Goal: Book appointment/travel/reservation

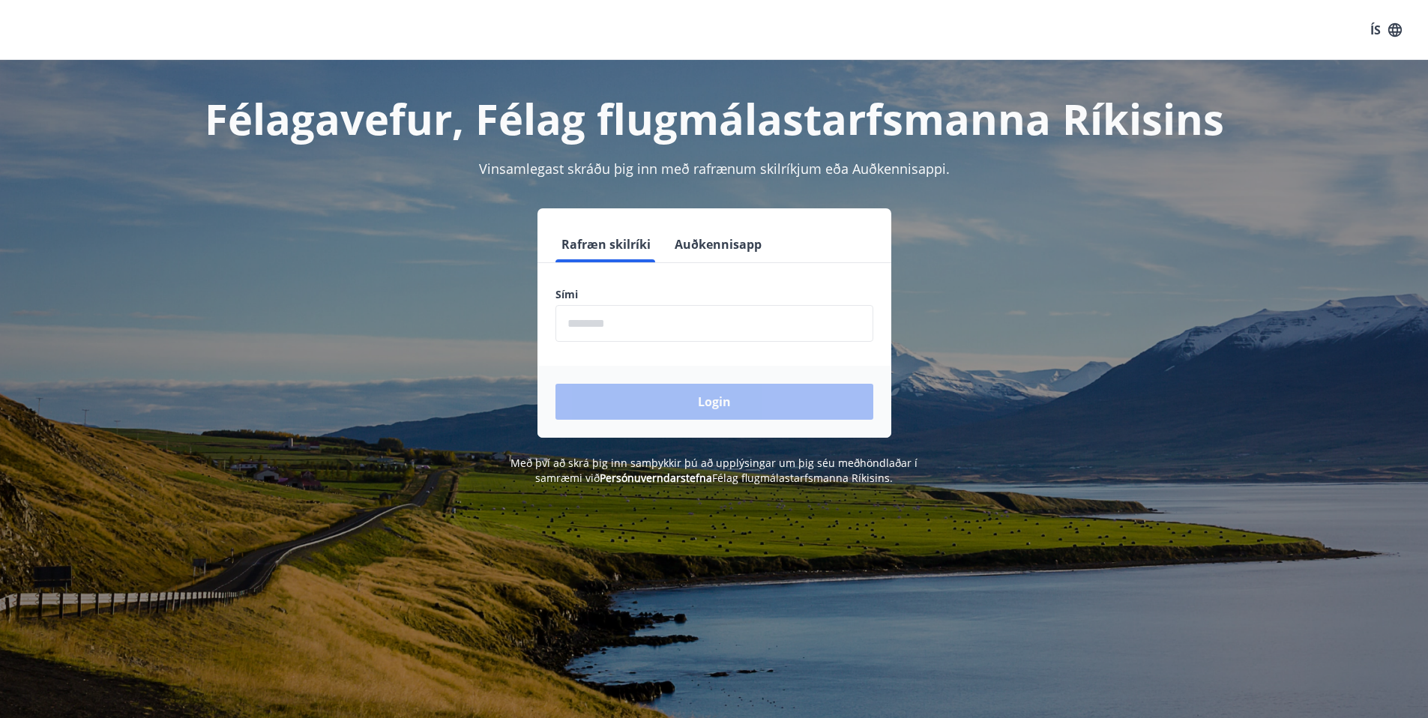
click at [591, 325] on input "phone" at bounding box center [714, 323] width 318 height 37
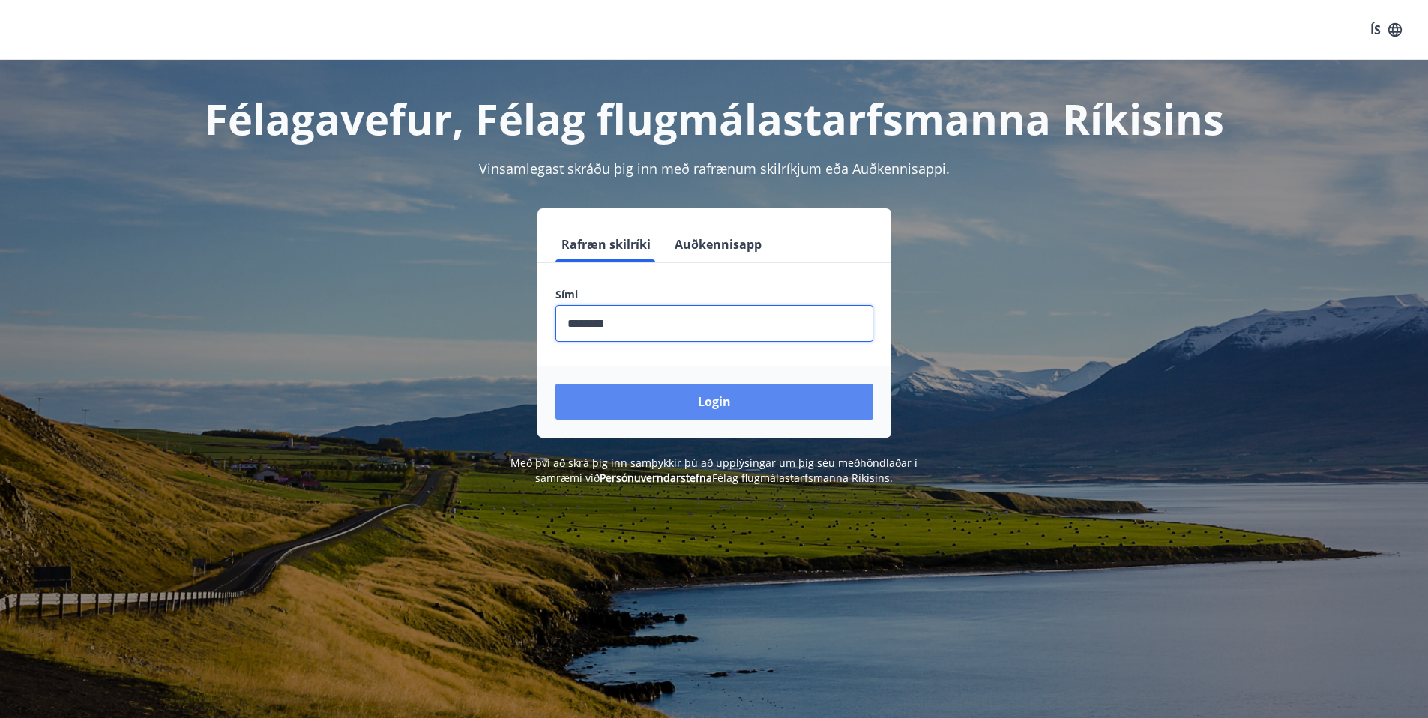
type input "********"
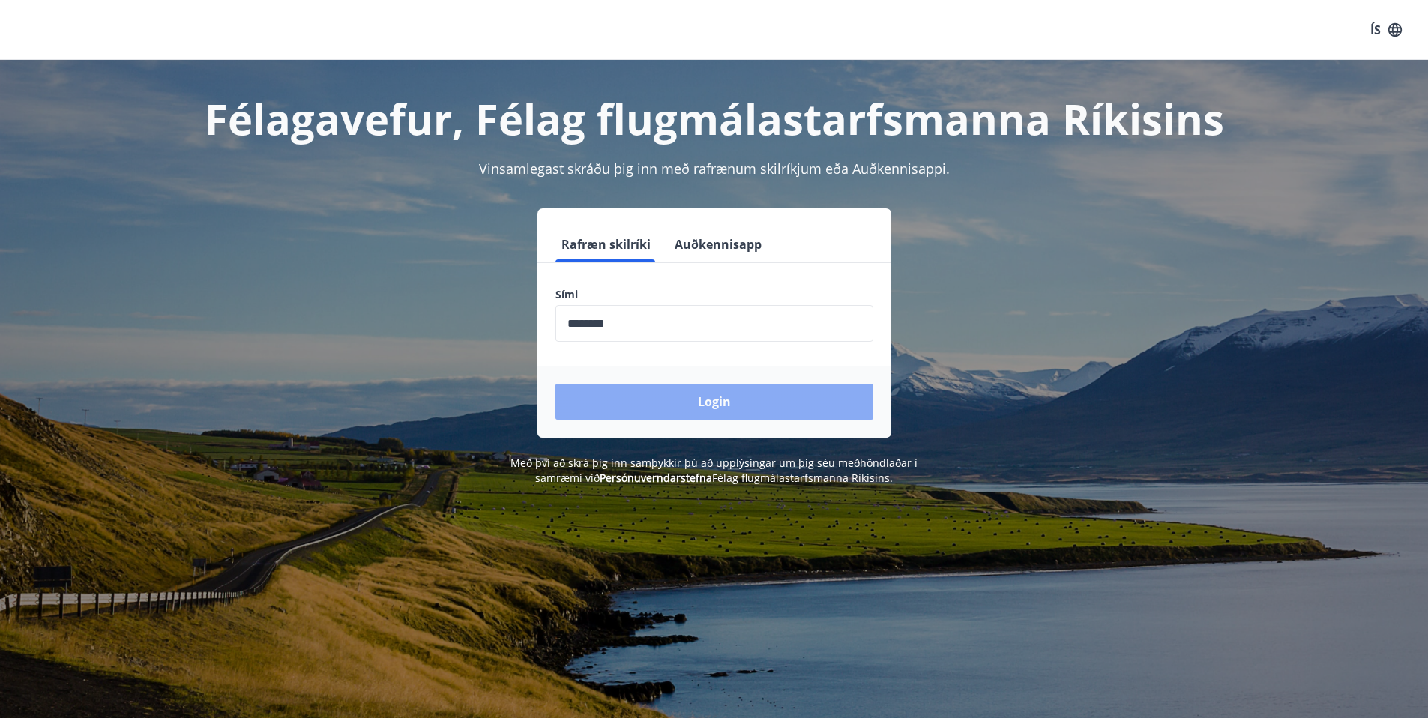
click at [711, 403] on button "Login" at bounding box center [714, 402] width 318 height 36
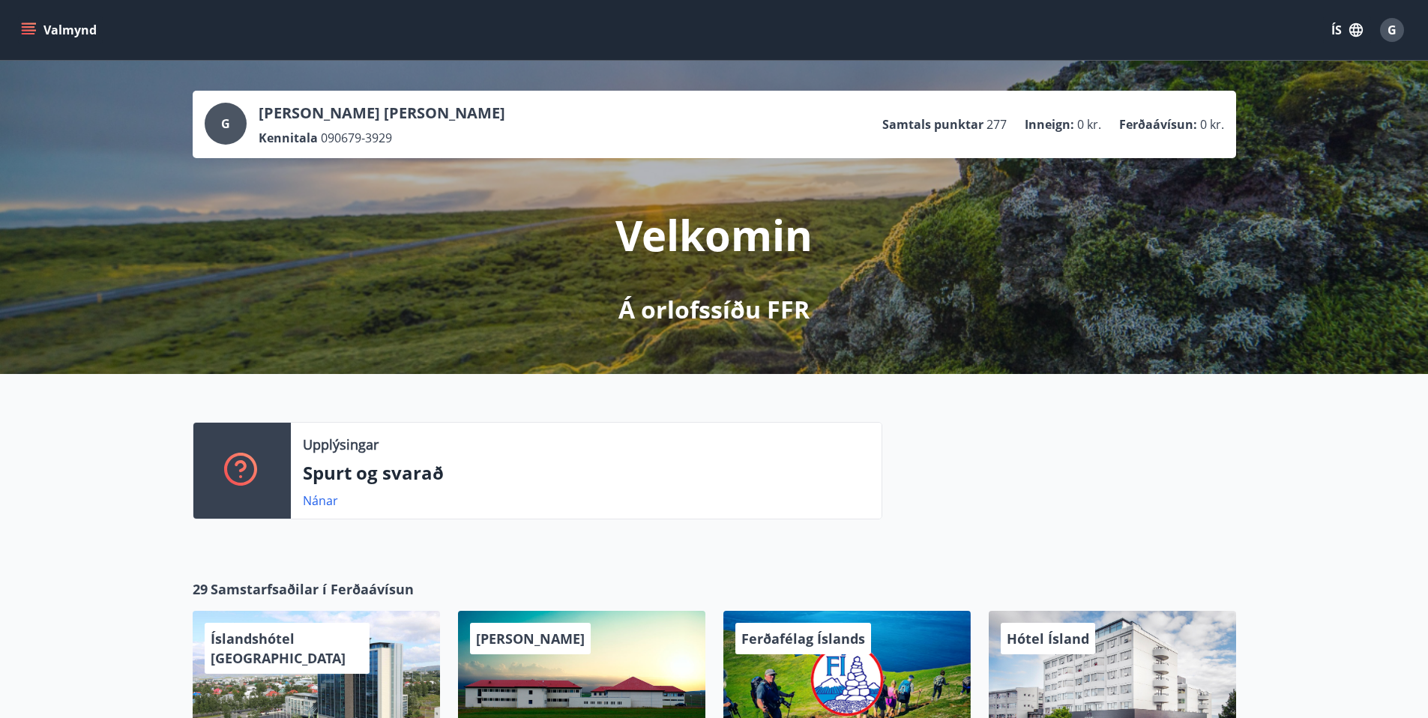
click at [28, 27] on icon "menu" at bounding box center [28, 26] width 13 height 1
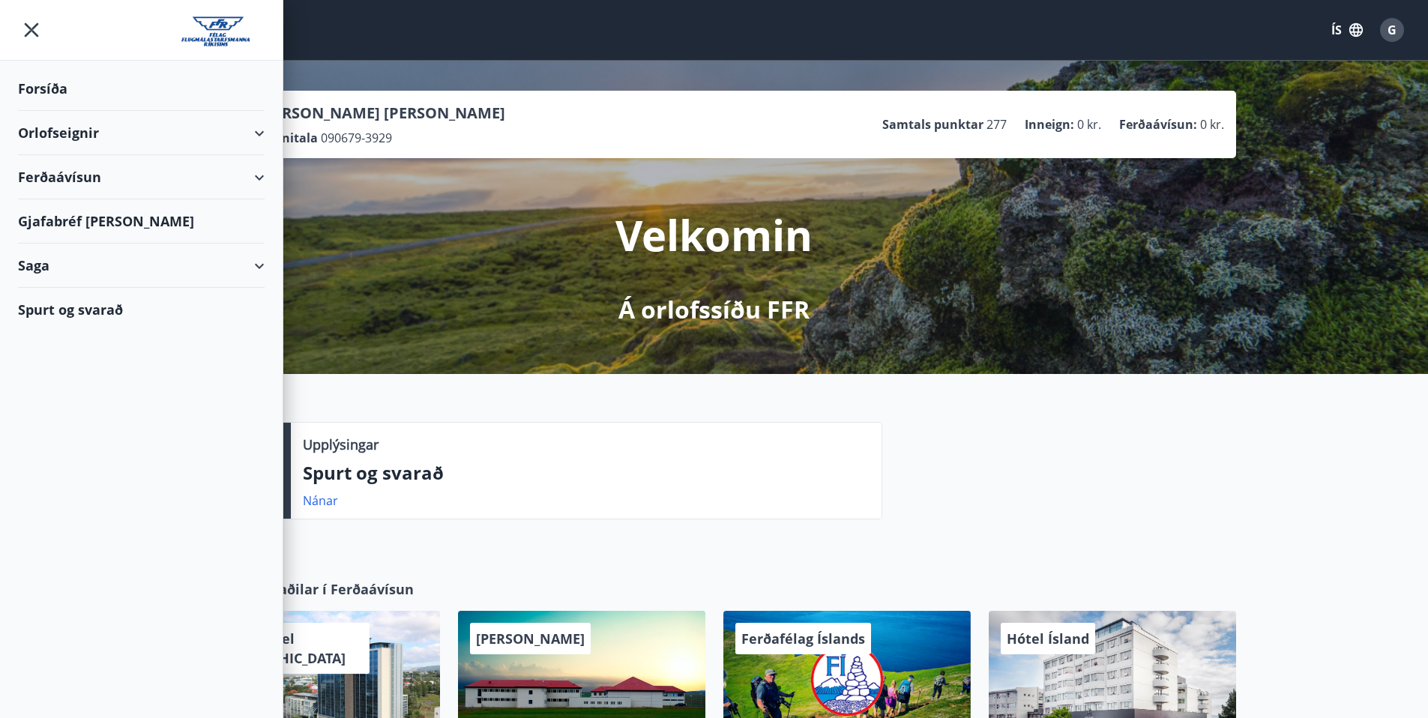
click at [38, 131] on div "Orlofseignir" at bounding box center [141, 133] width 247 height 44
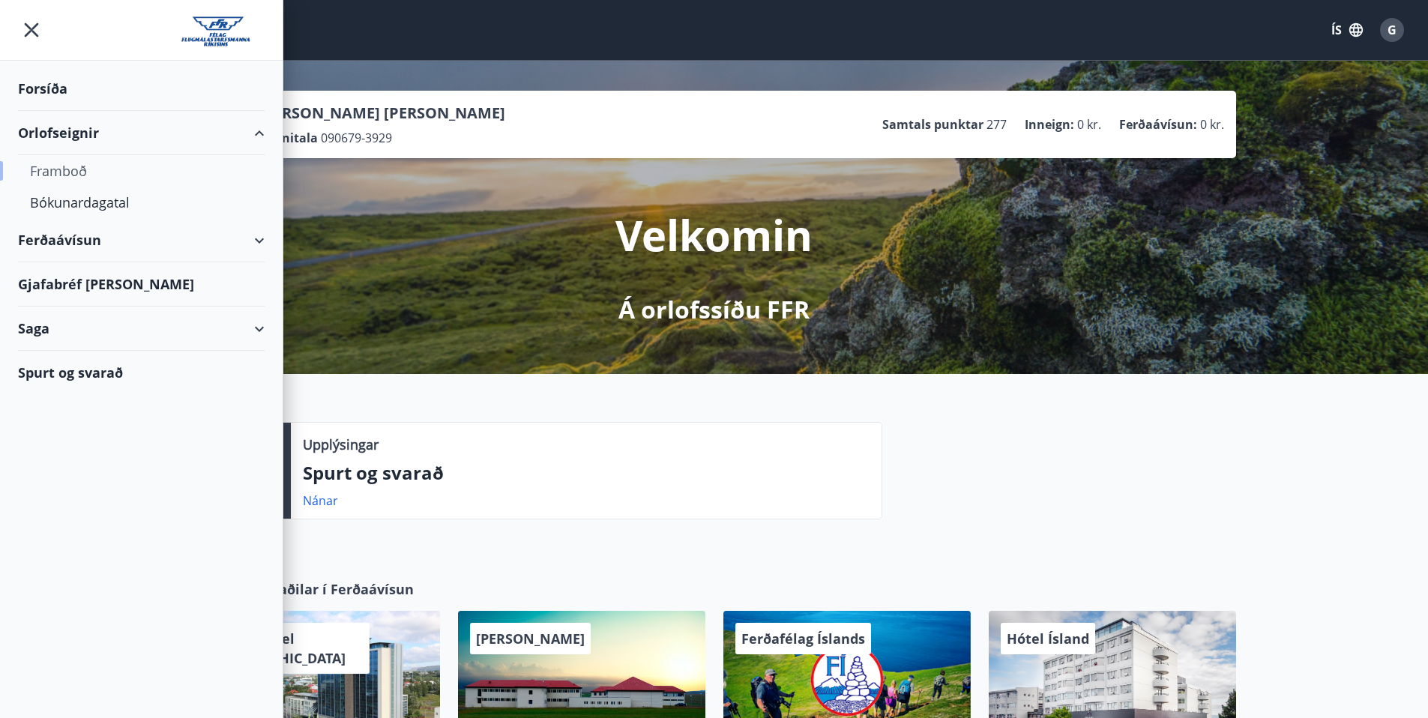
click at [49, 170] on div "Framboð" at bounding box center [141, 170] width 223 height 31
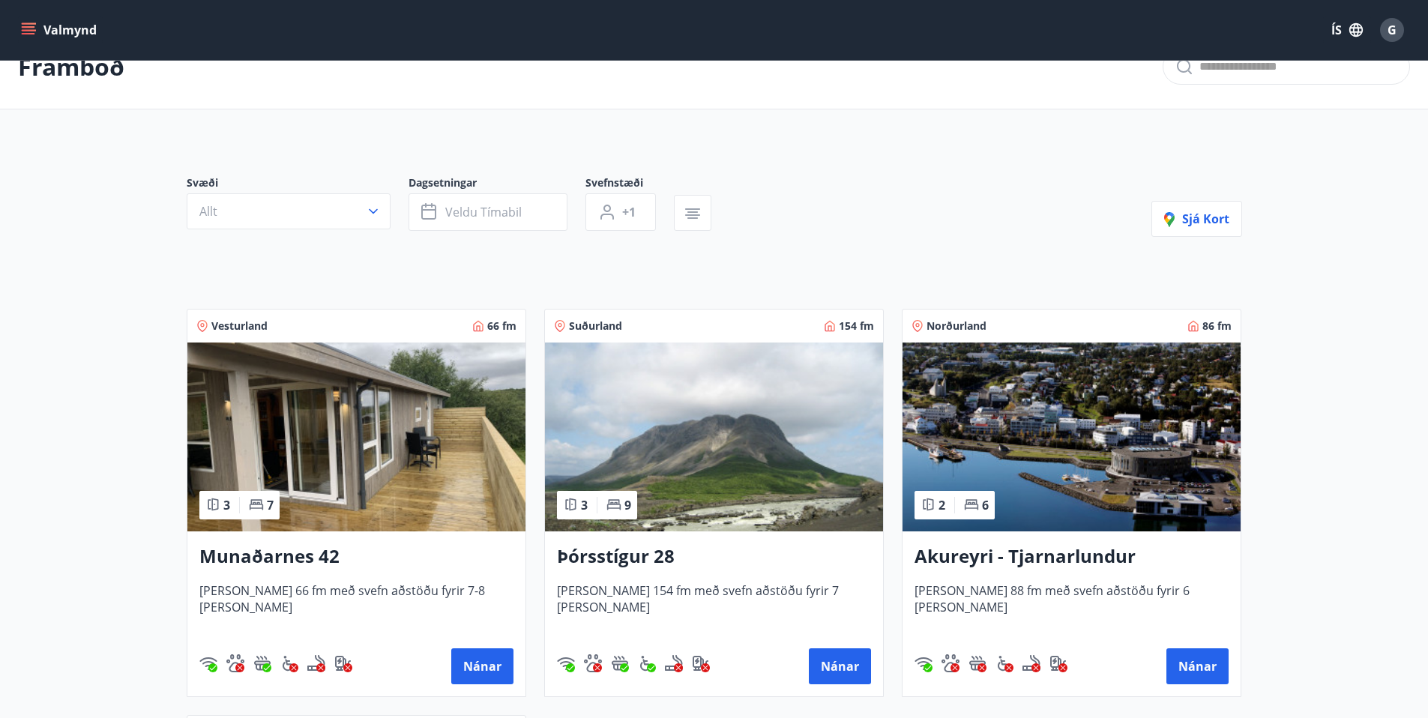
click at [737, 450] on img at bounding box center [714, 437] width 338 height 189
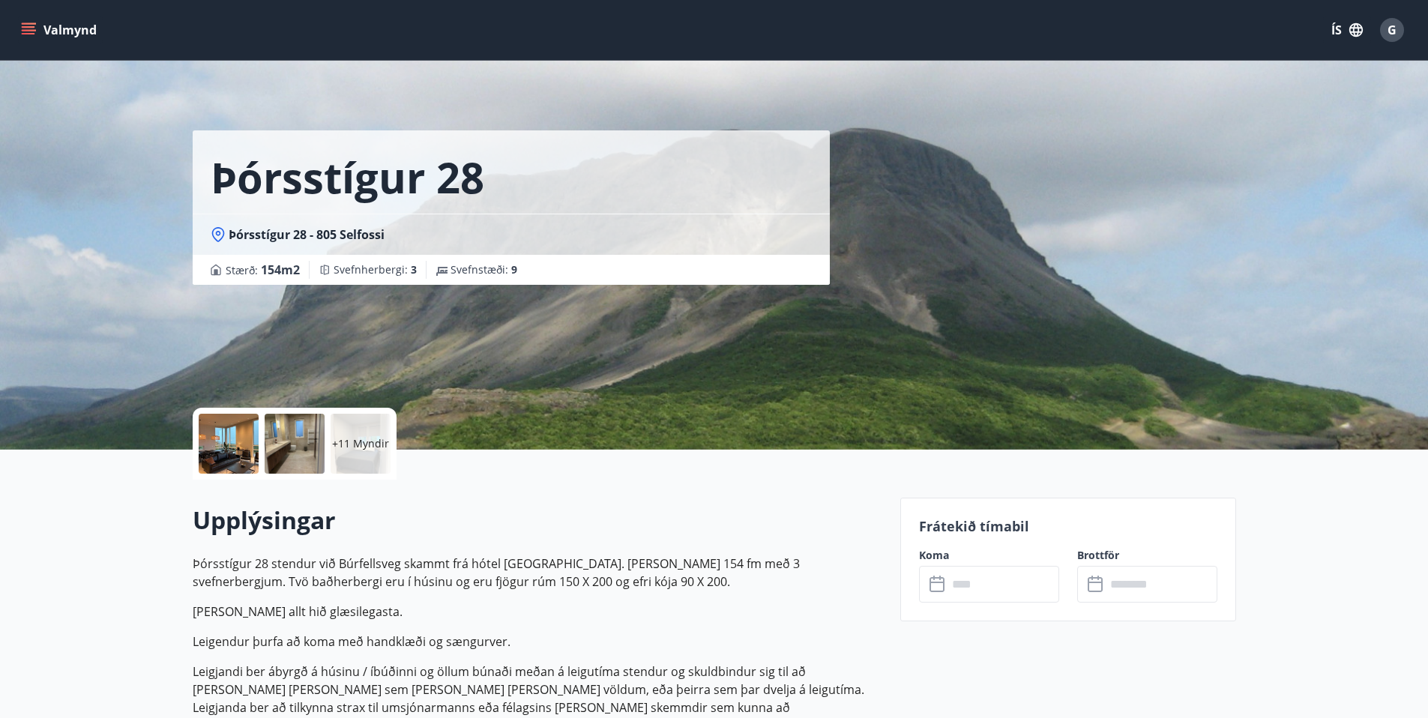
click at [971, 588] on input "text" at bounding box center [1003, 584] width 112 height 37
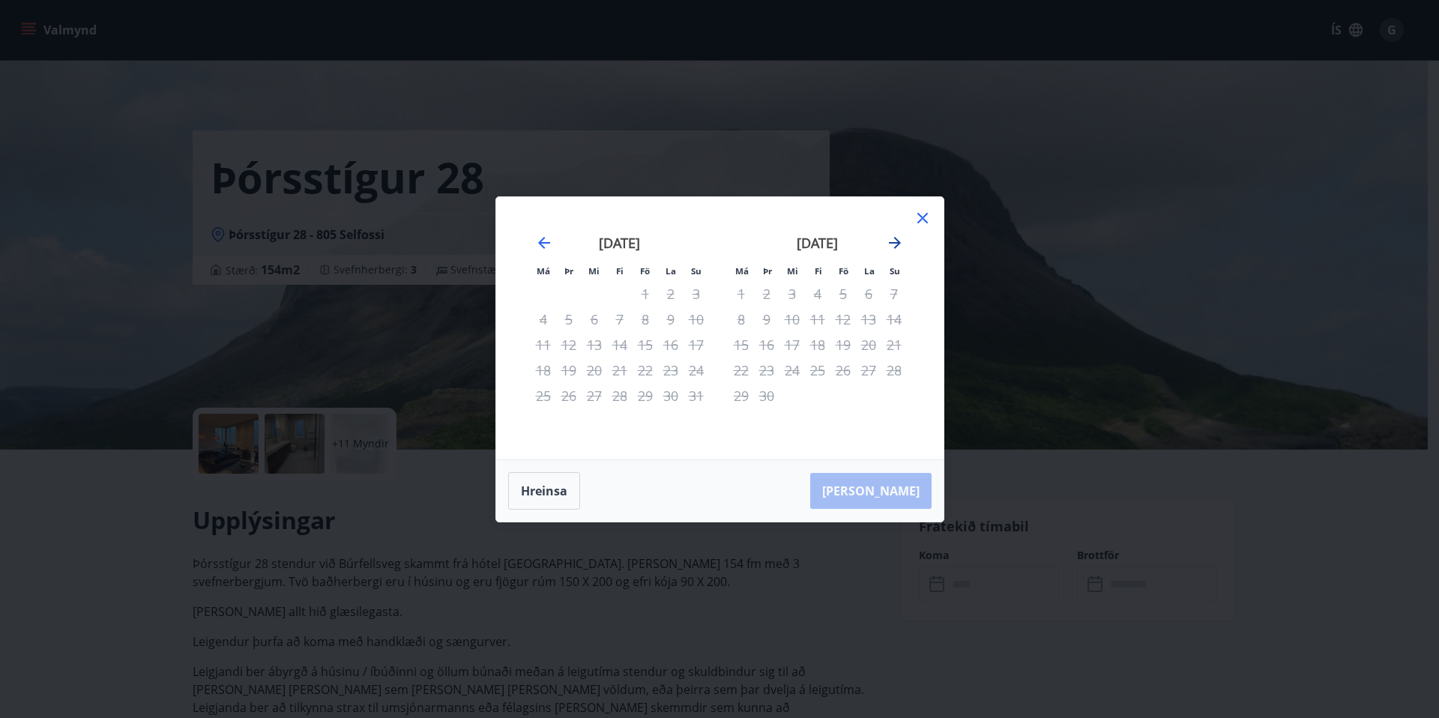
click at [894, 244] on icon "Move forward to switch to the next month." at bounding box center [895, 243] width 18 height 18
click at [925, 216] on icon at bounding box center [923, 218] width 18 height 18
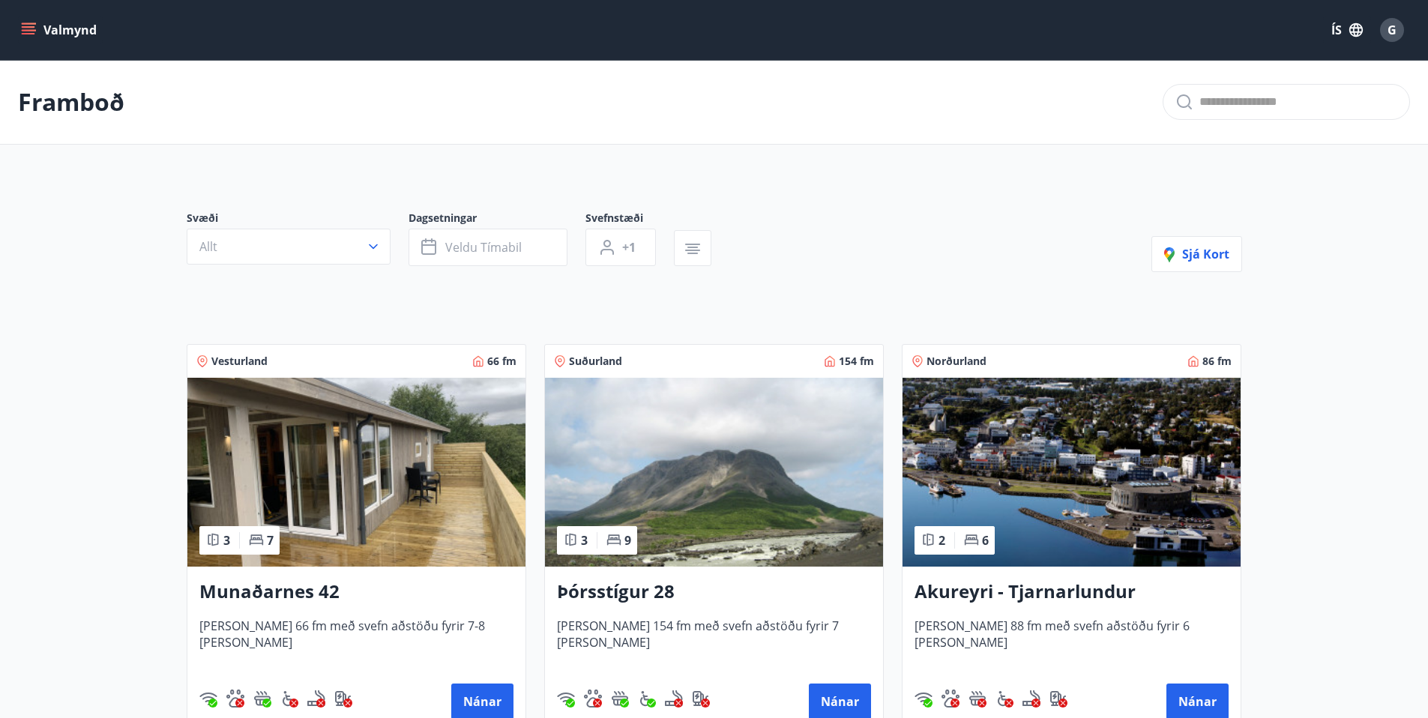
click at [456, 499] on img at bounding box center [356, 472] width 338 height 189
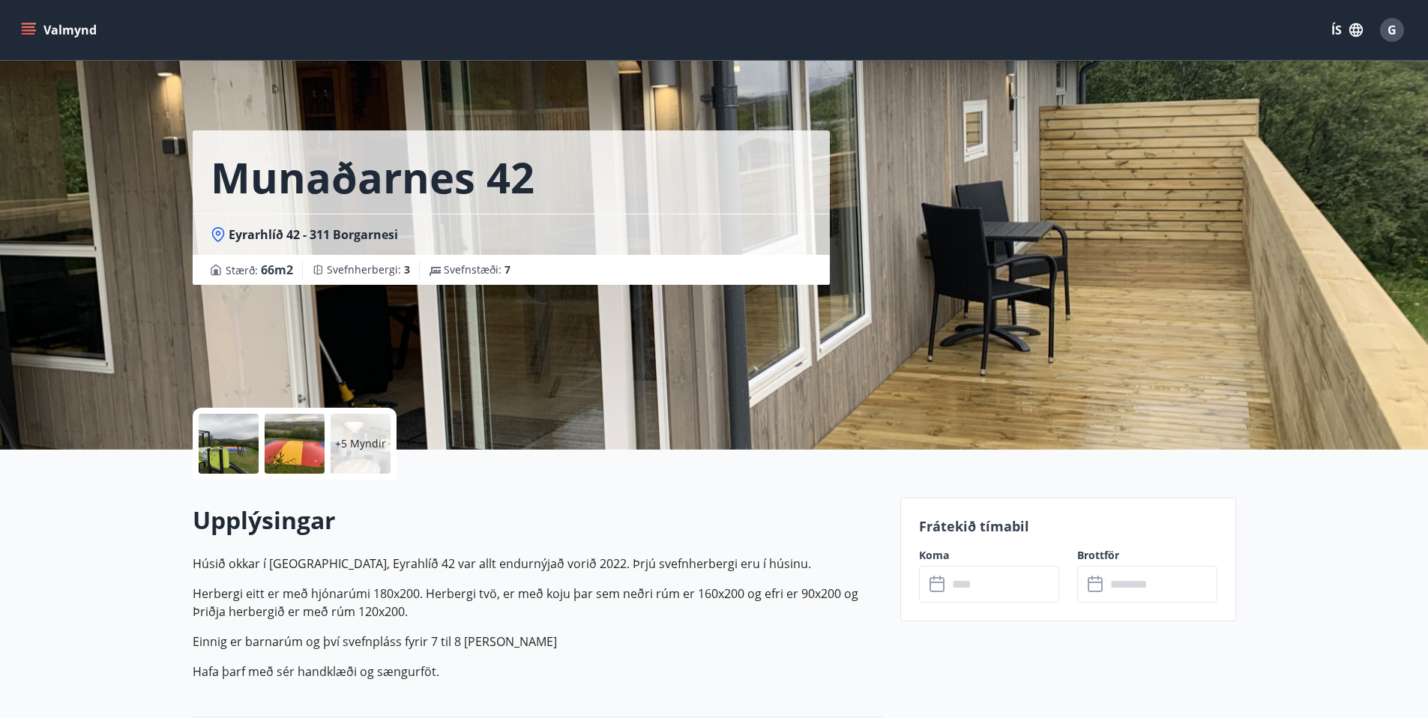
click at [968, 594] on input "text" at bounding box center [1003, 584] width 112 height 37
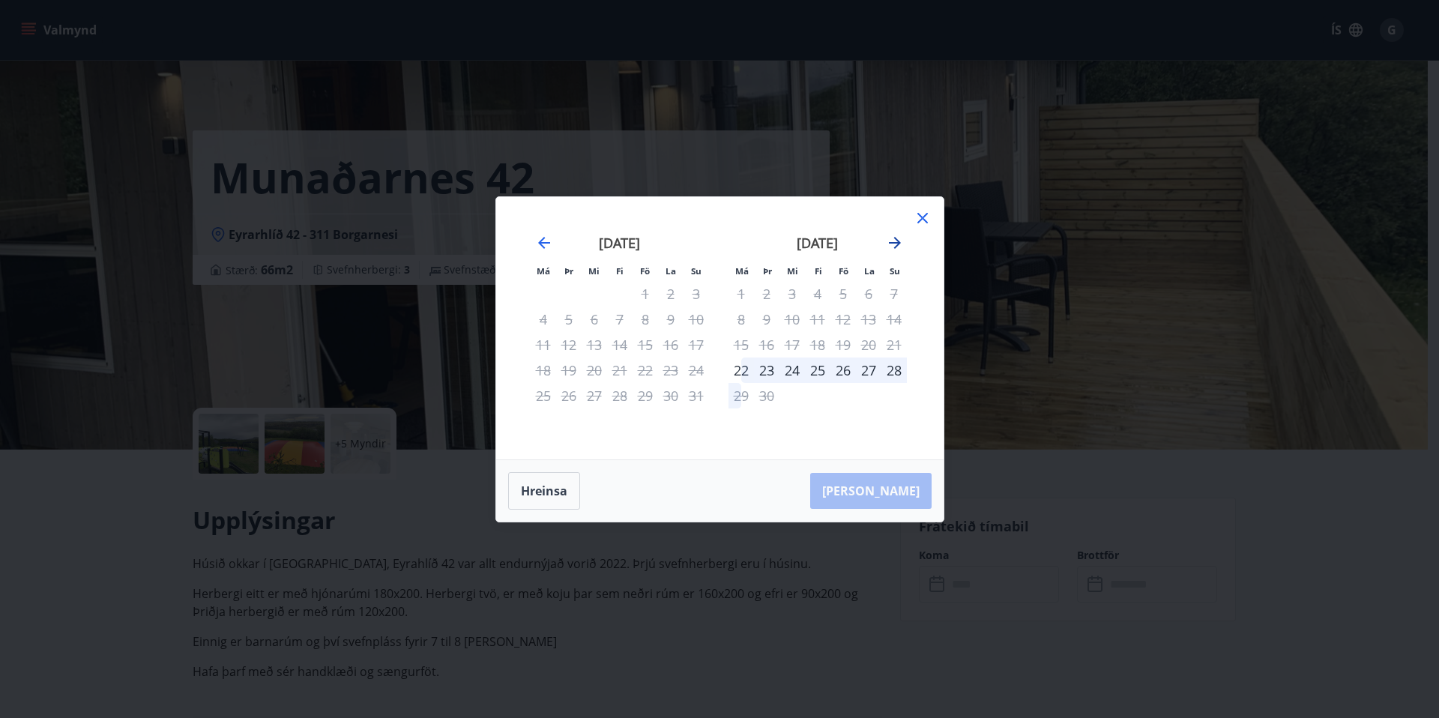
click at [896, 244] on icon "Move forward to switch to the next month." at bounding box center [895, 243] width 18 height 18
click at [893, 243] on icon "Move forward to switch to the next month." at bounding box center [895, 243] width 18 height 18
click at [927, 214] on icon at bounding box center [923, 218] width 18 height 18
